Goal: Information Seeking & Learning: Learn about a topic

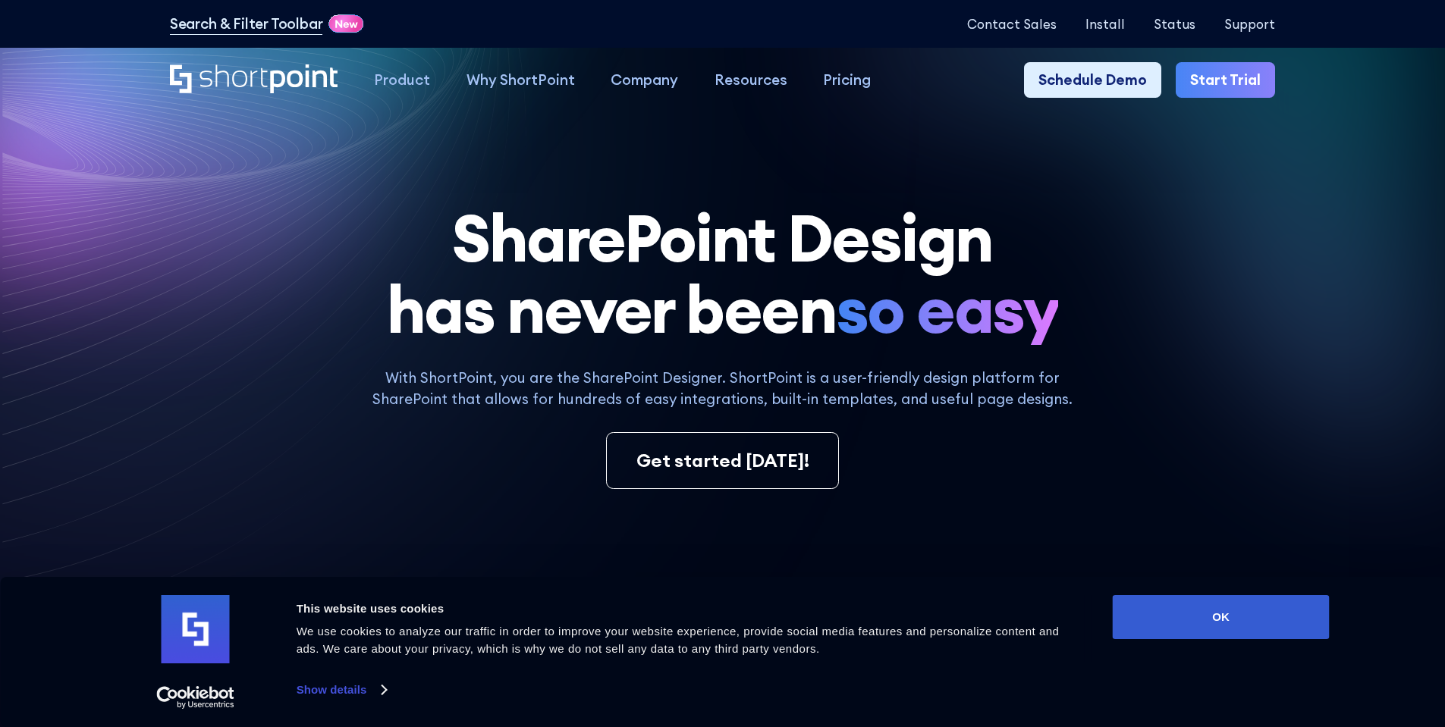
scroll to position [76, 0]
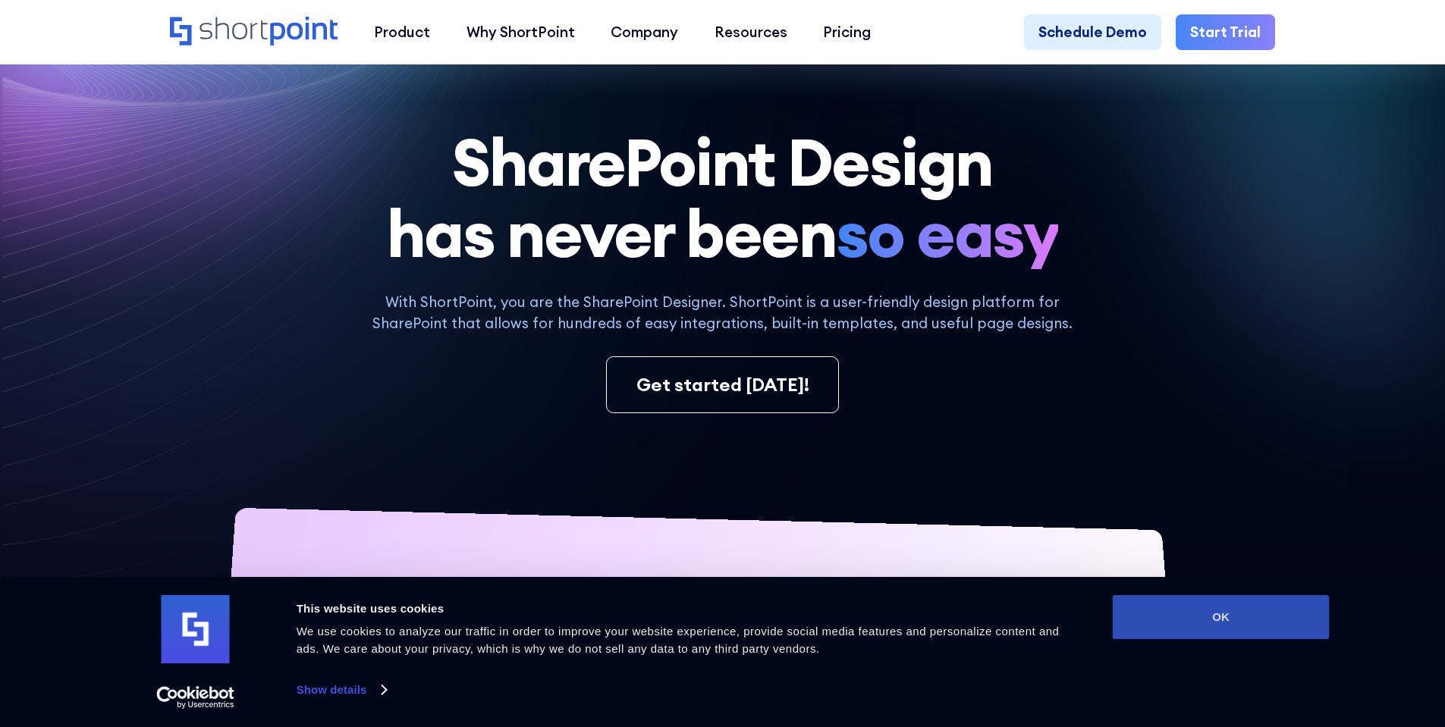
click at [1231, 605] on button "OK" at bounding box center [1221, 617] width 217 height 44
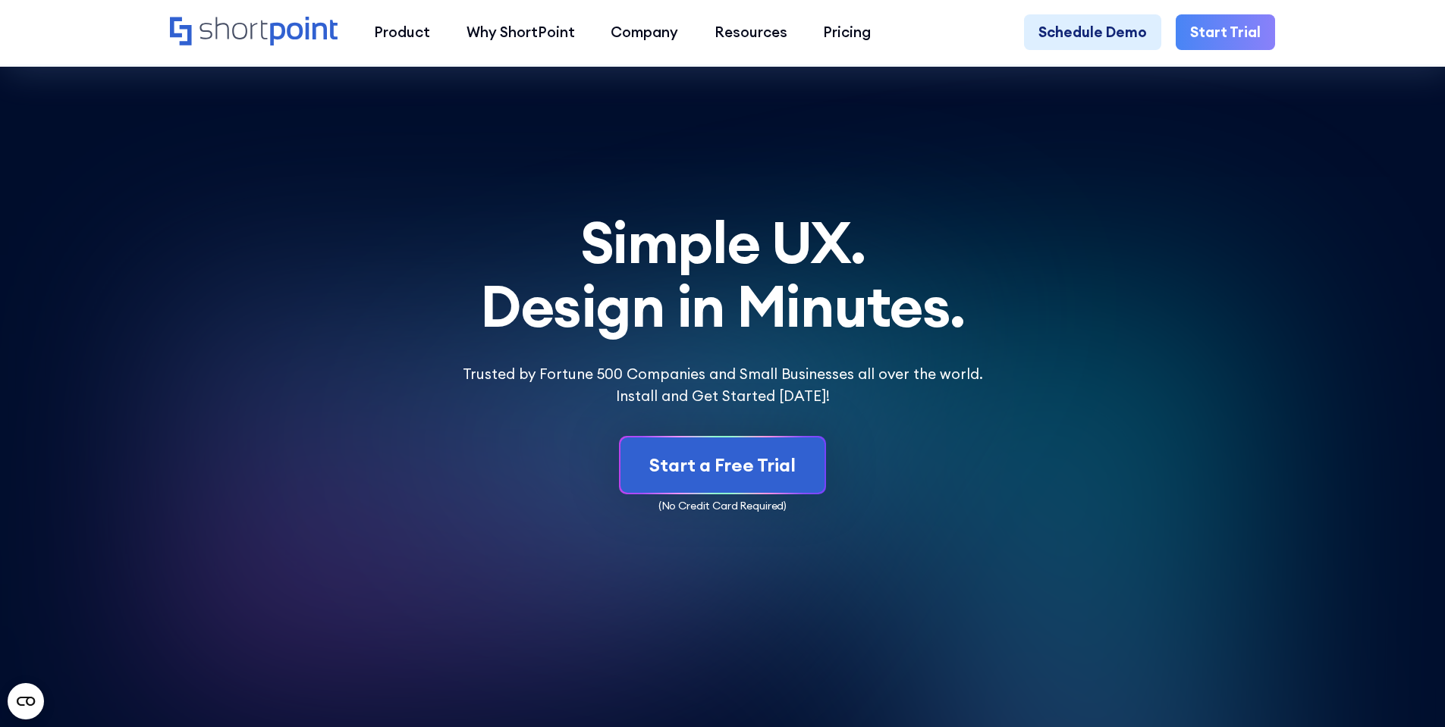
scroll to position [8253, 0]
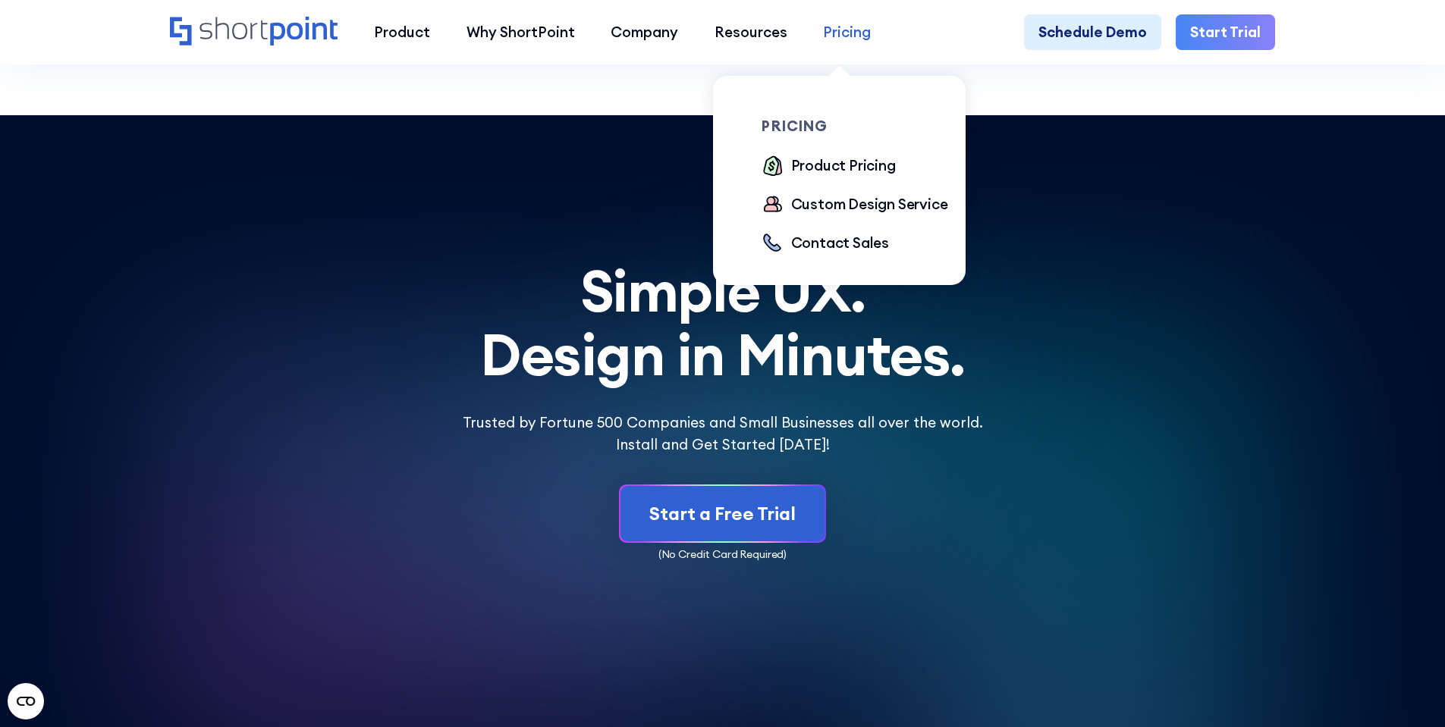
click at [857, 33] on div "Pricing" at bounding box center [847, 32] width 48 height 22
click at [831, 168] on div "Product Pricing" at bounding box center [843, 166] width 105 height 22
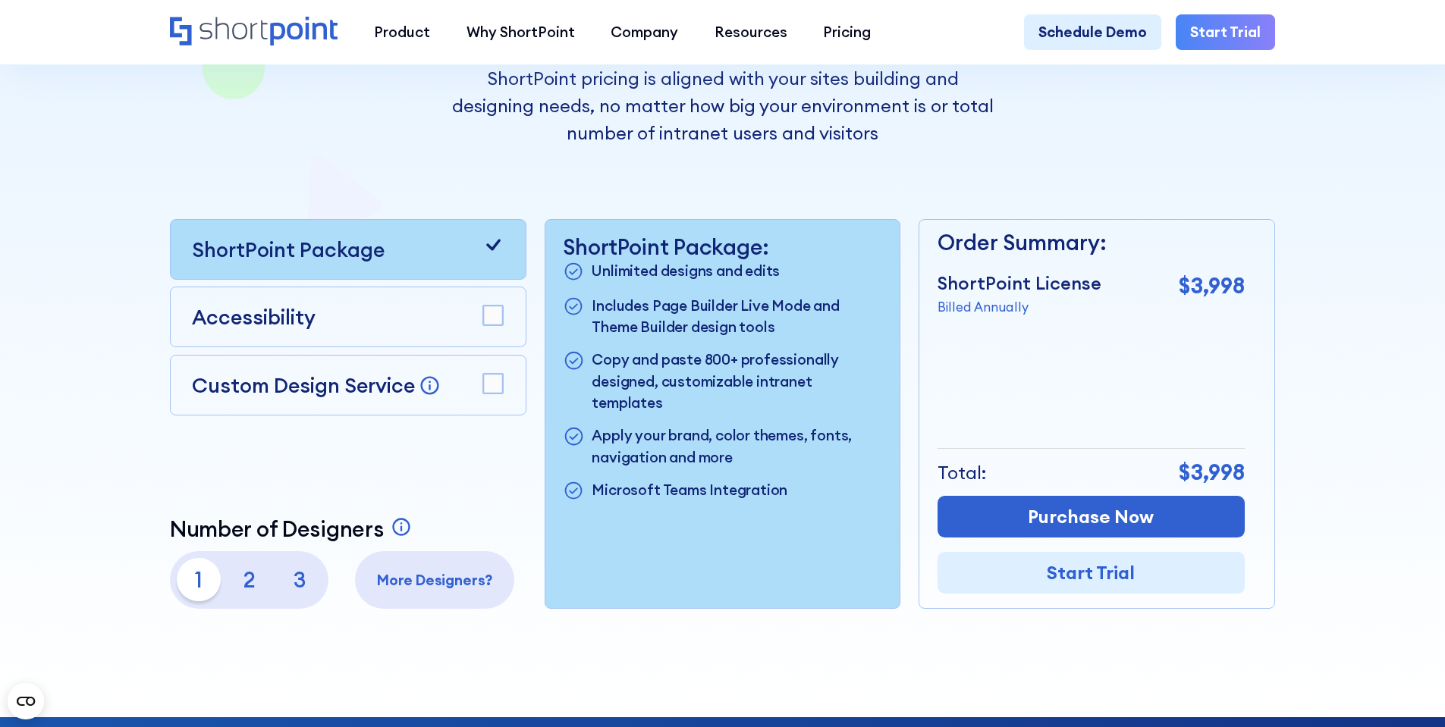
scroll to position [387, 0]
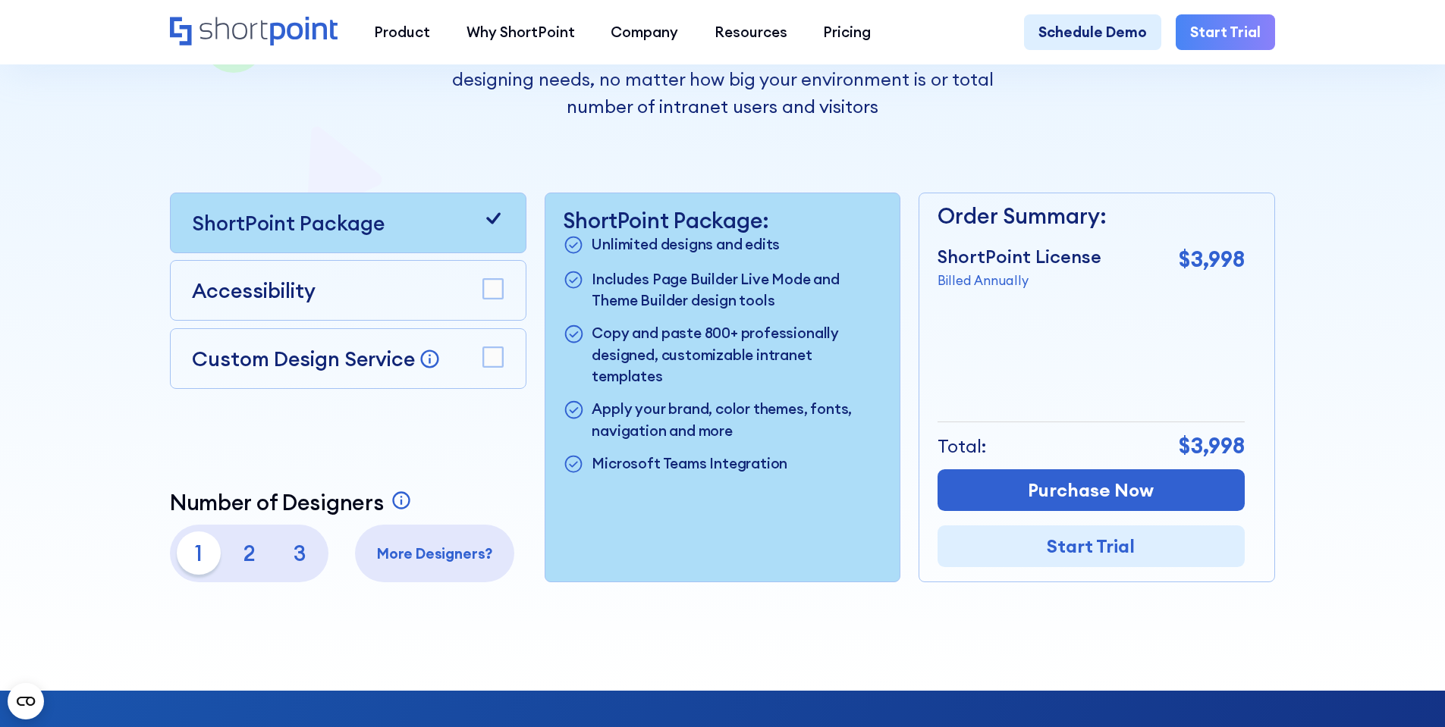
click at [248, 567] on p "2" at bounding box center [249, 553] width 43 height 43
click at [287, 564] on p "3" at bounding box center [299, 553] width 43 height 43
click at [233, 570] on p "2" at bounding box center [249, 553] width 43 height 43
click at [435, 300] on div "Accessibility" at bounding box center [348, 290] width 312 height 30
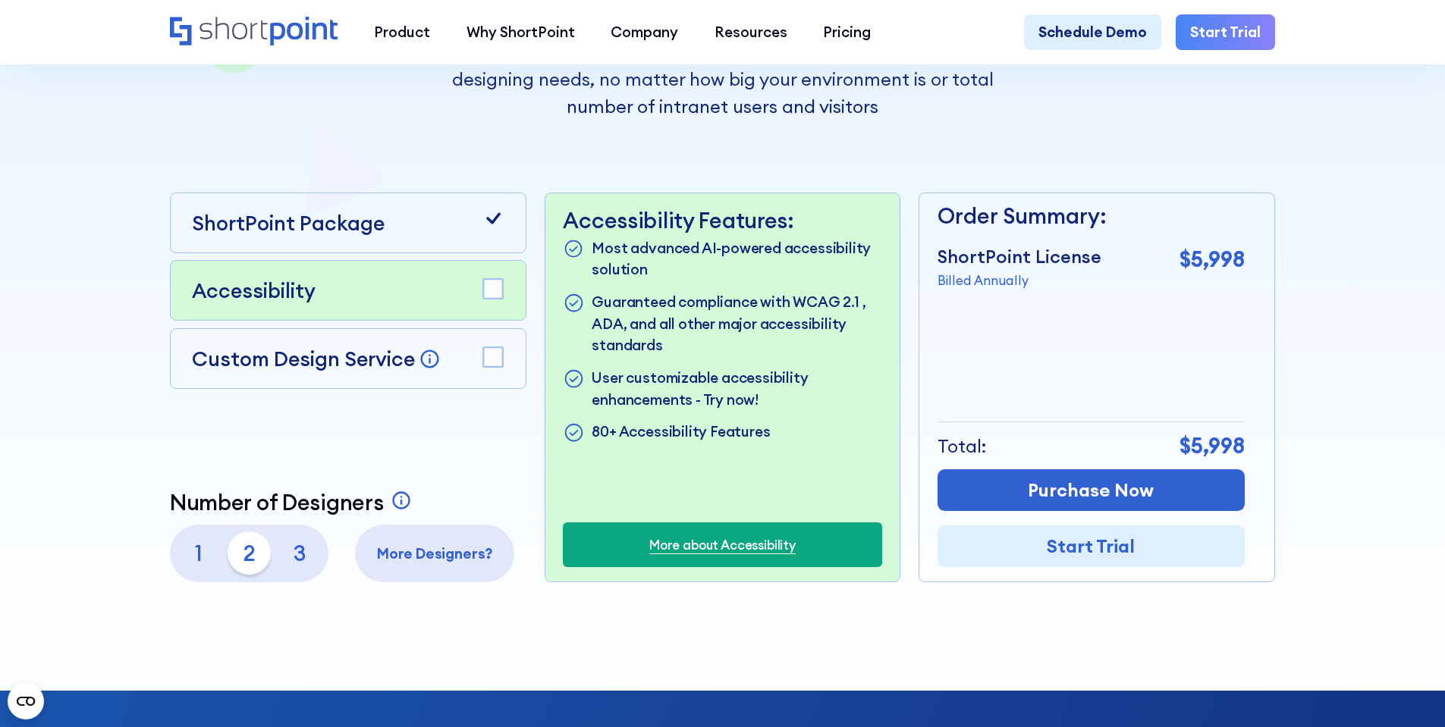
click at [509, 296] on div "Accessibility" at bounding box center [348, 290] width 357 height 61
click at [491, 294] on rect at bounding box center [493, 290] width 20 height 20
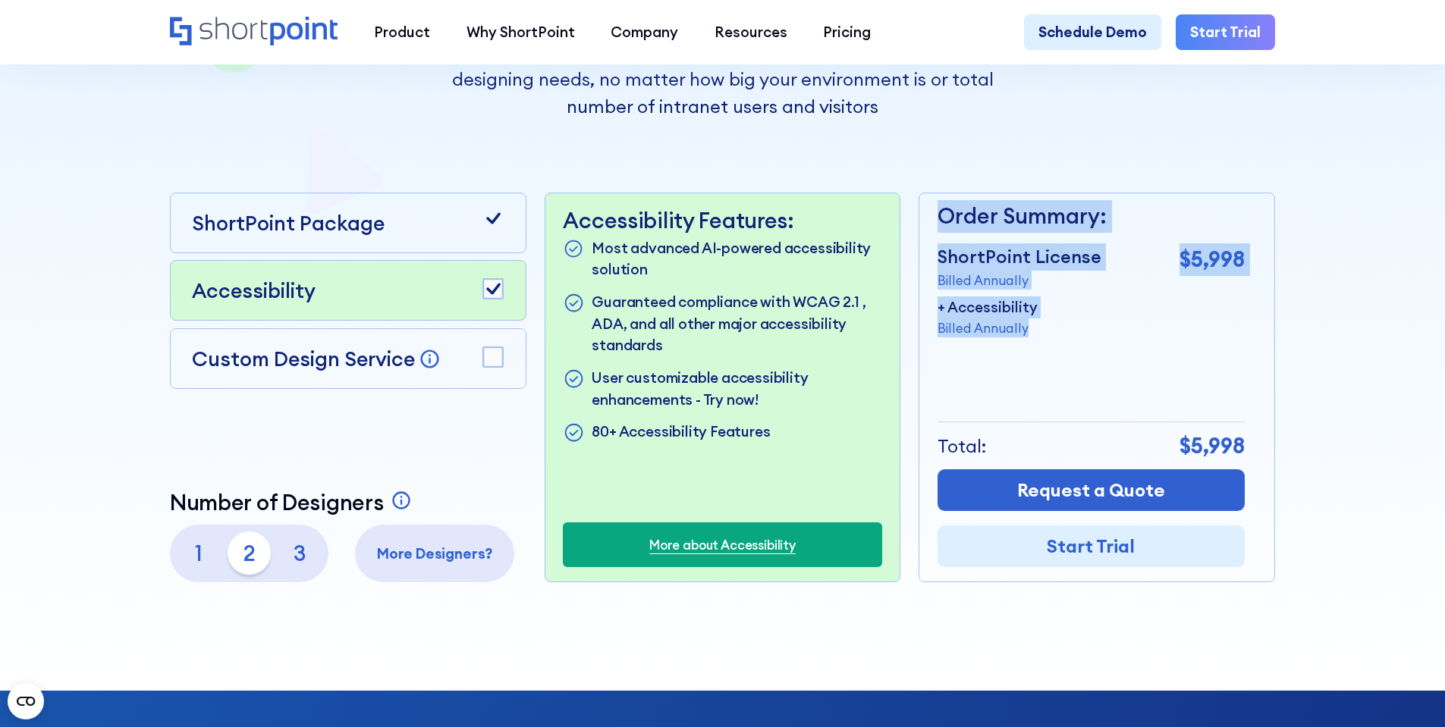
drag, startPoint x: 926, startPoint y: 312, endPoint x: 1075, endPoint y: 340, distance: 151.3
click at [1051, 351] on div "Order Summary: ShortPoint License Billed Annually $5,998 + Accessibility Billed…" at bounding box center [1097, 388] width 357 height 390
click at [1075, 338] on div "+ Accessibility Billed Annually" at bounding box center [1091, 317] width 307 height 41
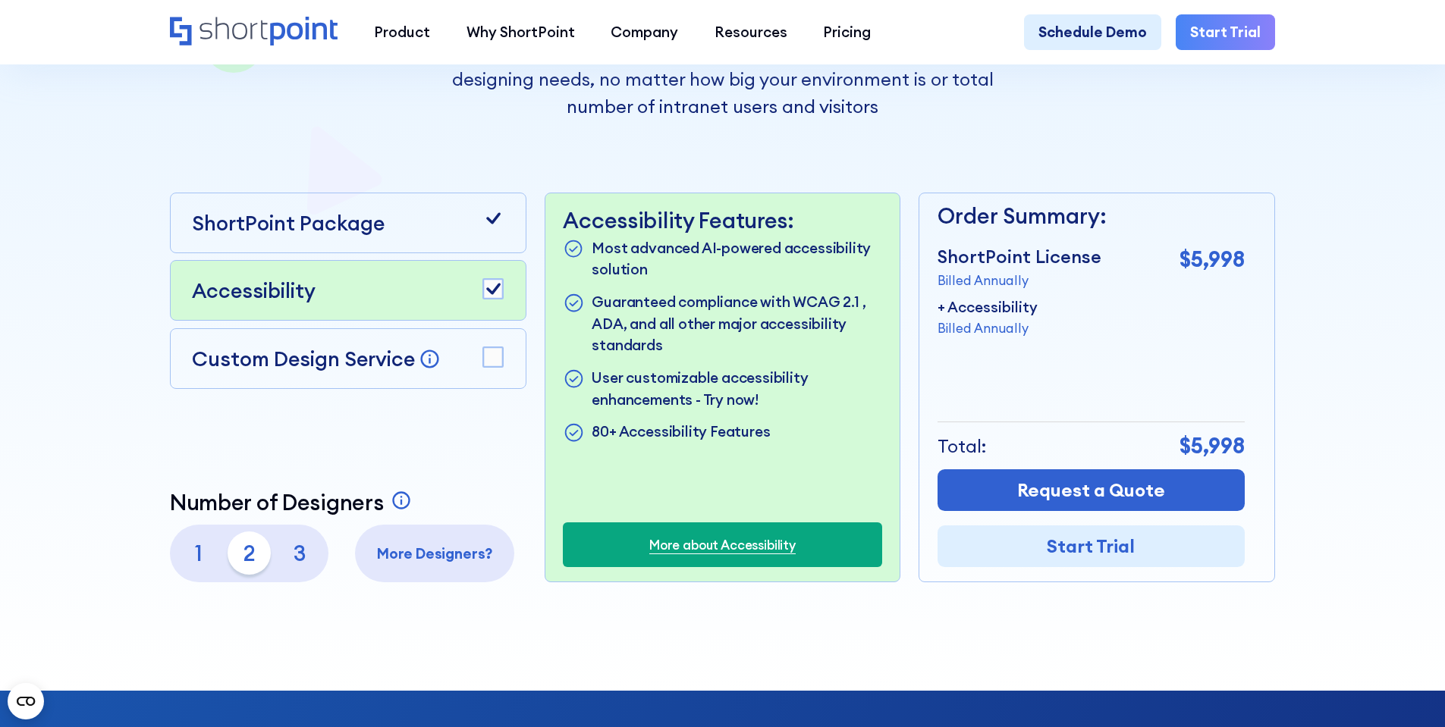
click at [484, 287] on rect at bounding box center [493, 290] width 20 height 20
click at [494, 293] on rect at bounding box center [493, 290] width 20 height 20
click at [492, 360] on rect at bounding box center [493, 357] width 20 height 20
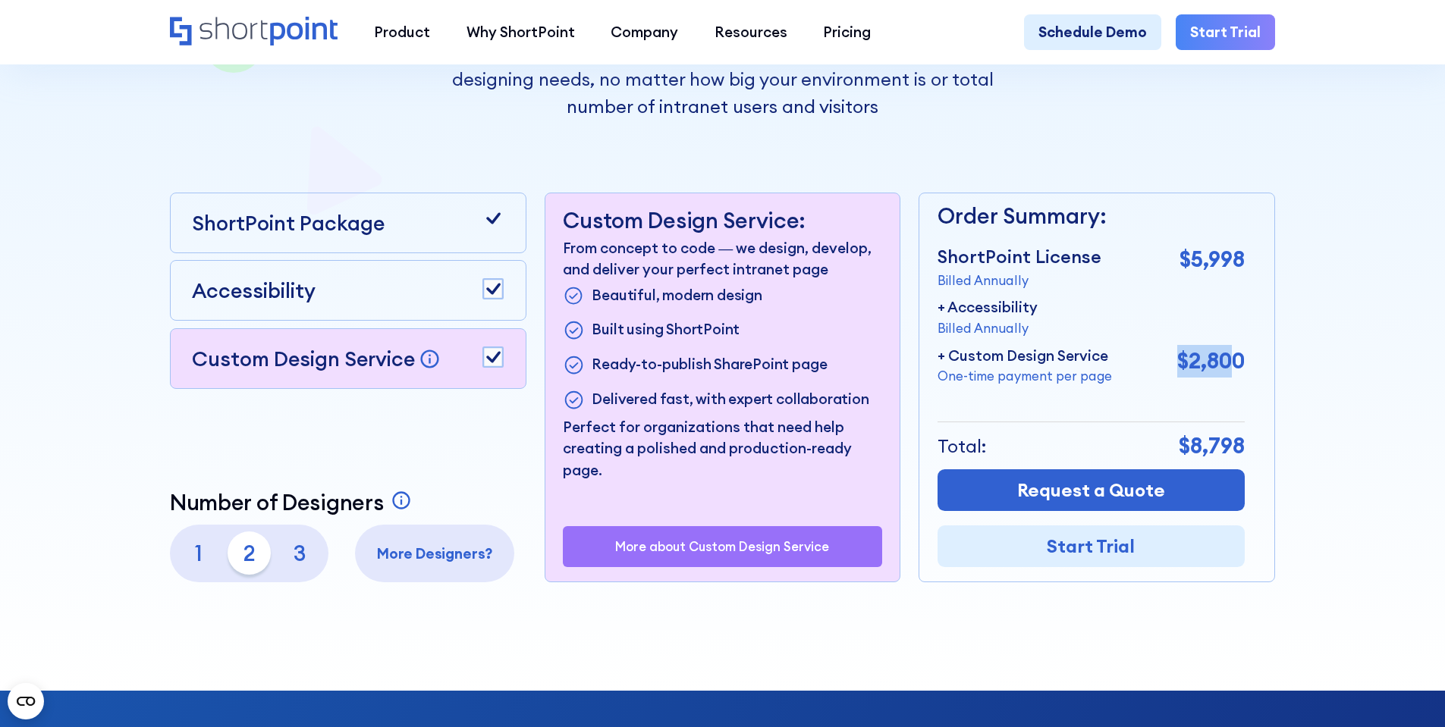
drag, startPoint x: 1181, startPoint y: 366, endPoint x: 1240, endPoint y: 372, distance: 58.7
click at [1240, 372] on p "$2,800" at bounding box center [1211, 361] width 68 height 33
drag, startPoint x: 960, startPoint y: 387, endPoint x: 1120, endPoint y: 391, distance: 160.1
click at [1120, 386] on div "+ Custom Design Service One-time payment per page $2,800" at bounding box center [1091, 365] width 307 height 41
click at [1133, 386] on div "+ Custom Design Service One-time payment per page $2,800" at bounding box center [1091, 365] width 307 height 41
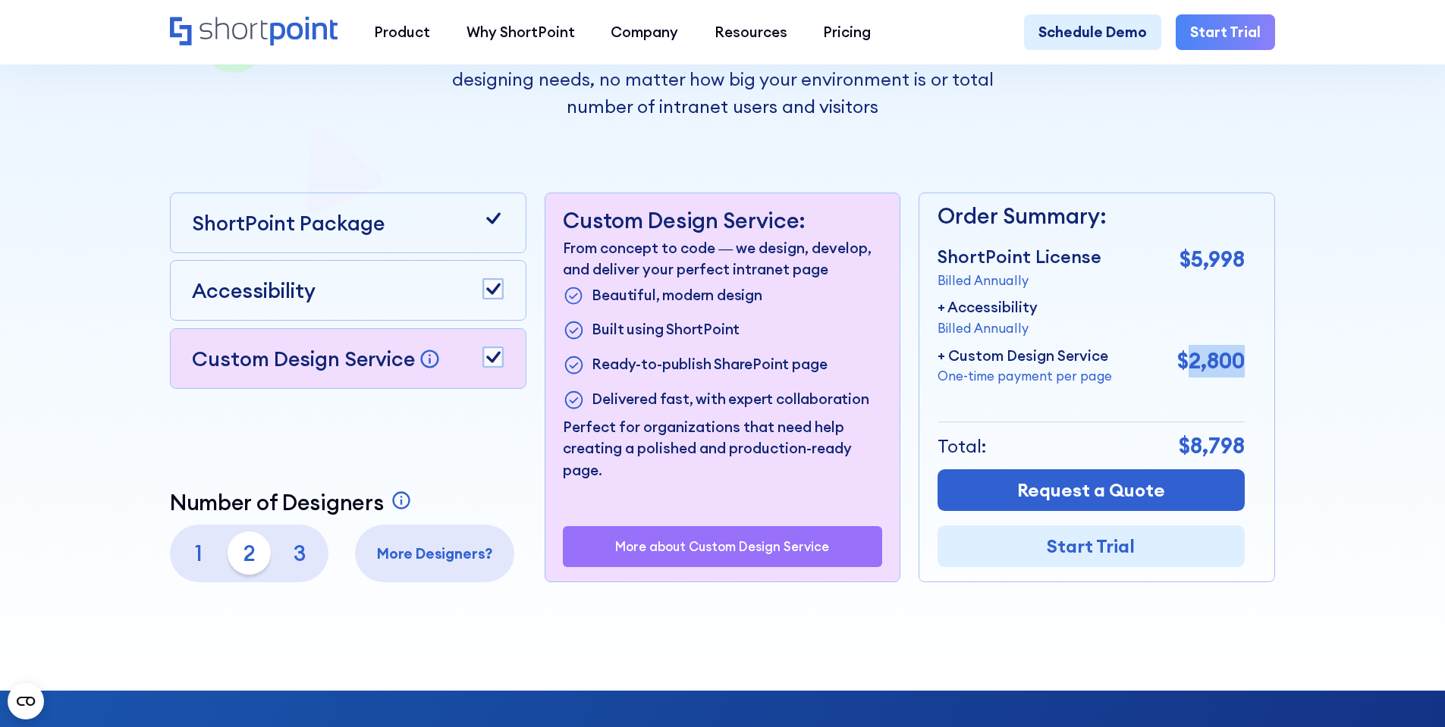
drag, startPoint x: 1195, startPoint y: 366, endPoint x: 1243, endPoint y: 360, distance: 48.2
click at [1243, 360] on p "$2,800" at bounding box center [1211, 361] width 68 height 33
click at [494, 218] on icon at bounding box center [493, 219] width 22 height 22
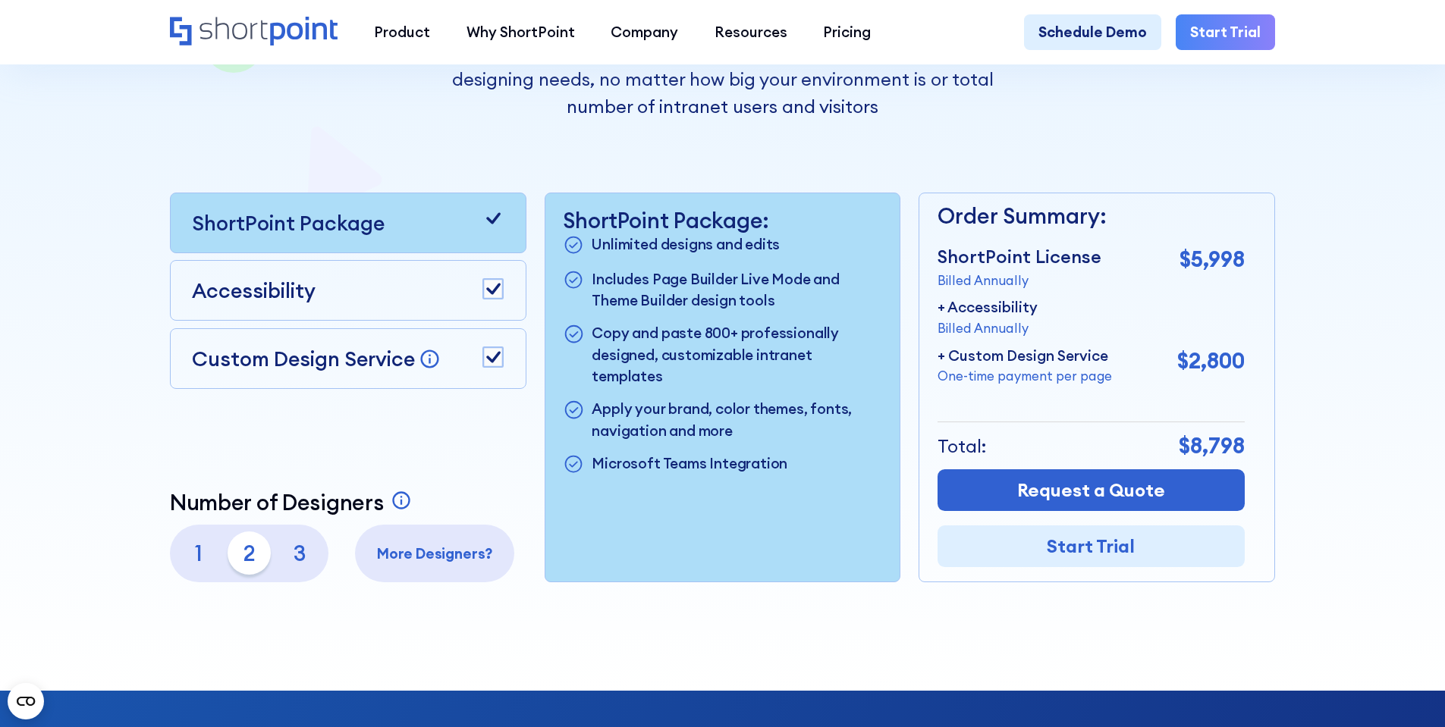
click at [498, 367] on rect at bounding box center [493, 357] width 20 height 20
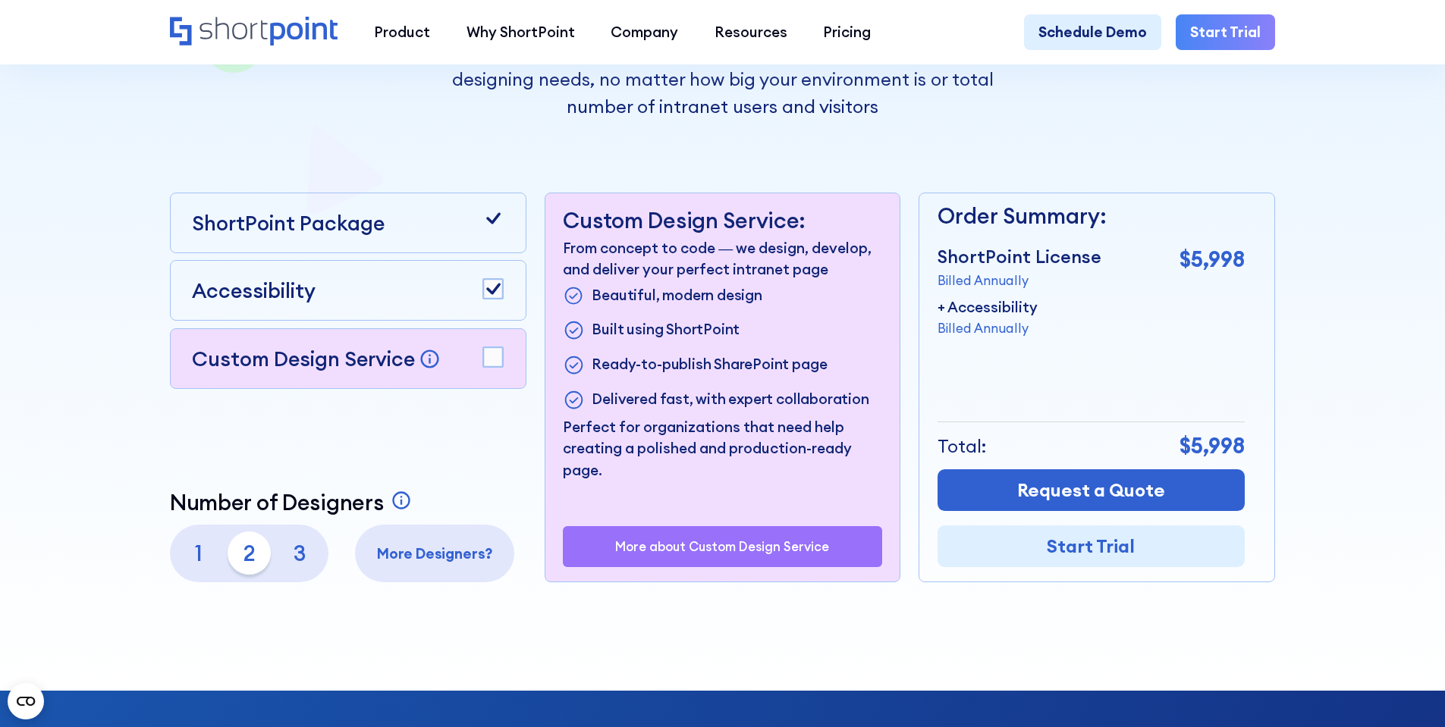
click at [501, 365] on rect at bounding box center [493, 357] width 20 height 20
click at [309, 557] on p "3" at bounding box center [299, 553] width 43 height 43
click at [476, 501] on div "Number of Designers A ShortPoint Designer is an individual who will use ShortPo…" at bounding box center [348, 536] width 357 height 93
click at [735, 554] on p "More about Custom Design Service" at bounding box center [722, 546] width 214 height 14
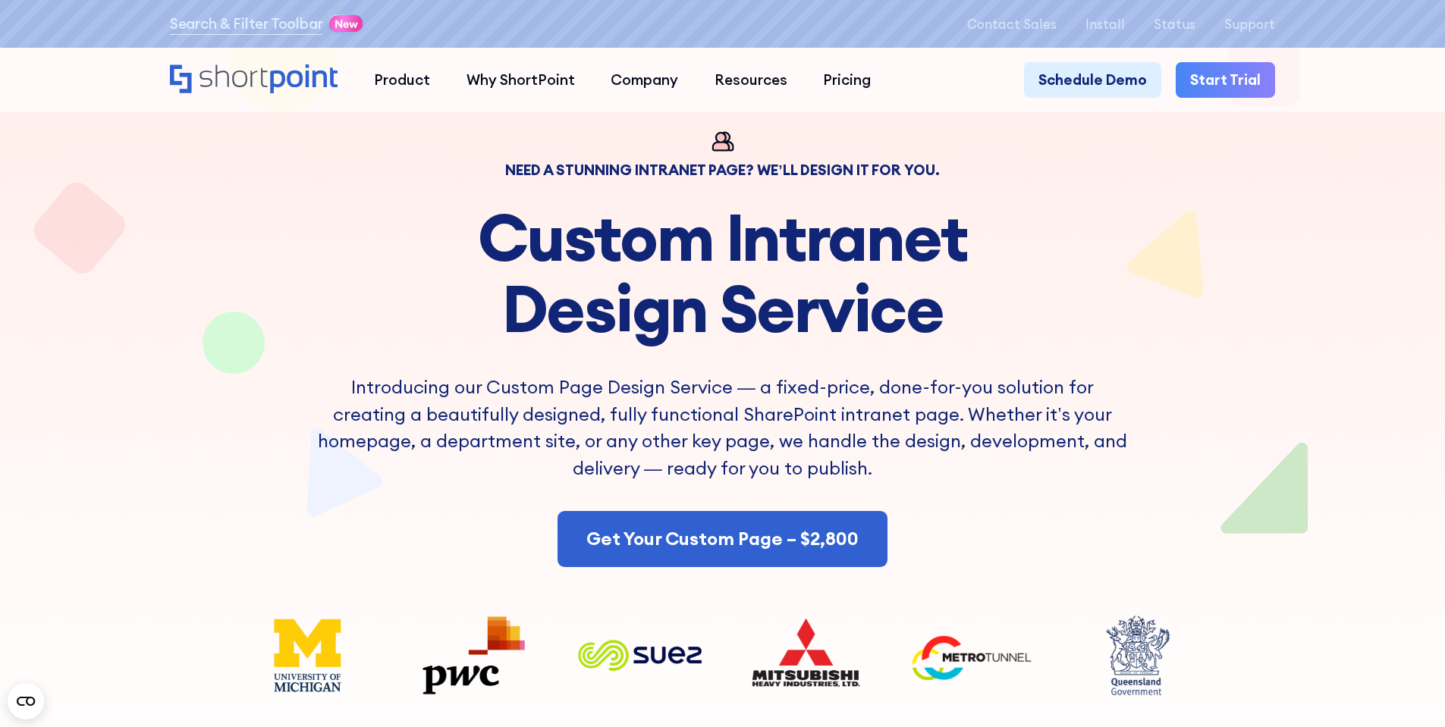
scroll to position [76, 0]
